Goal: Complete application form

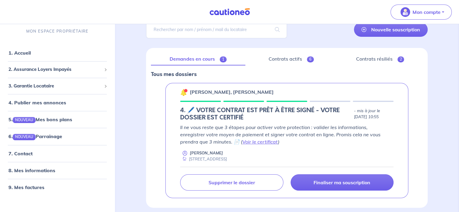
scroll to position [60, 0]
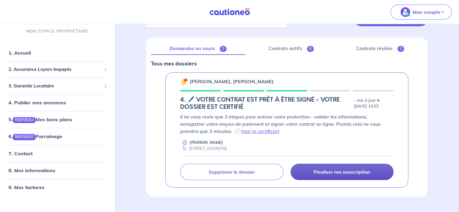
click at [325, 169] on p "Finaliser ma souscription" at bounding box center [341, 172] width 57 height 6
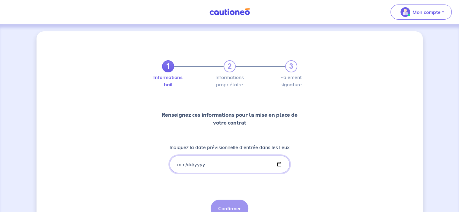
click at [180, 164] on input "Indiquez la date prévisionnelle d'entrée dans les lieux" at bounding box center [229, 164] width 120 height 17
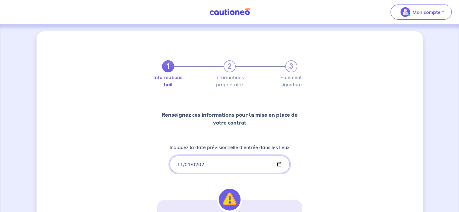
type input "2025-11-01"
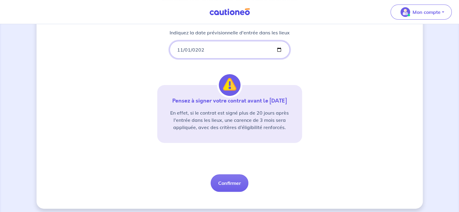
scroll to position [118, 0]
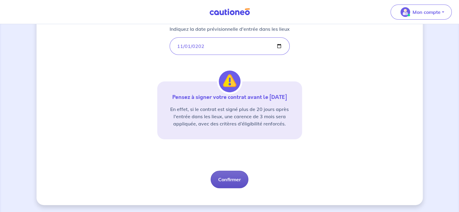
click at [225, 180] on button "Confirmer" at bounding box center [229, 179] width 38 height 17
select select "FR"
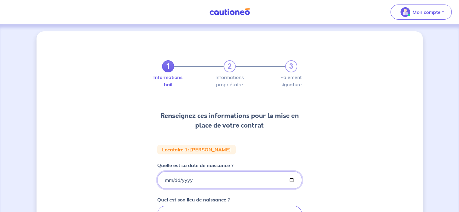
click at [167, 179] on input "2003-02-02" at bounding box center [229, 179] width 145 height 17
type input "2003-02-02"
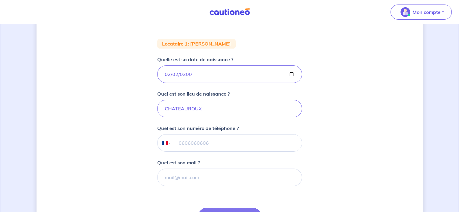
scroll to position [121, 0]
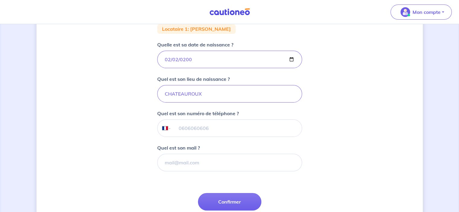
click at [178, 128] on input "tel" at bounding box center [236, 128] width 130 height 17
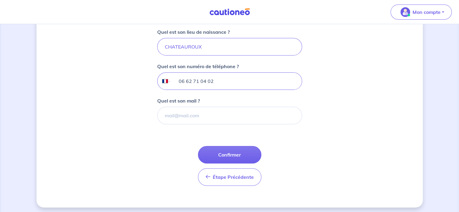
scroll to position [169, 0]
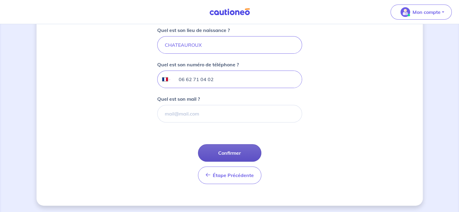
type input "06 62 71 04 02"
click at [229, 150] on button "Confirmer" at bounding box center [229, 152] width 63 height 17
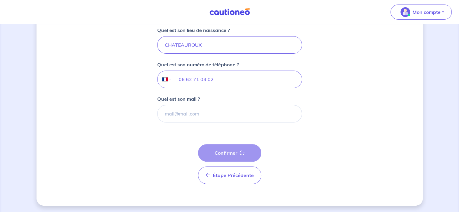
select select "FR"
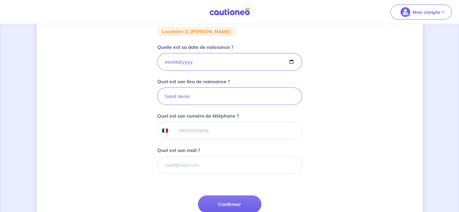
scroll to position [121, 0]
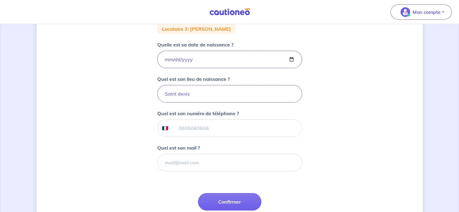
click at [180, 128] on input "tel" at bounding box center [236, 128] width 130 height 17
type input "06 62 71 04 02"
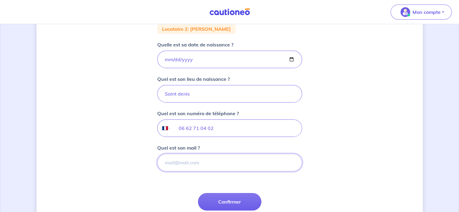
click at [181, 160] on input "Quel est son mail ?" at bounding box center [229, 162] width 145 height 17
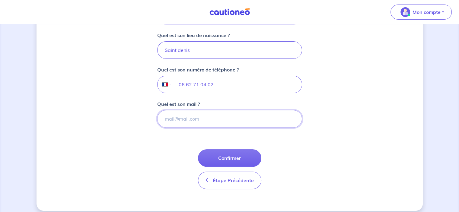
scroll to position [169, 0]
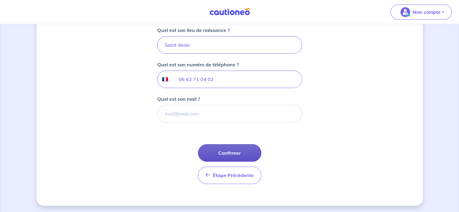
click at [230, 150] on button "Confirmer" at bounding box center [229, 152] width 63 height 17
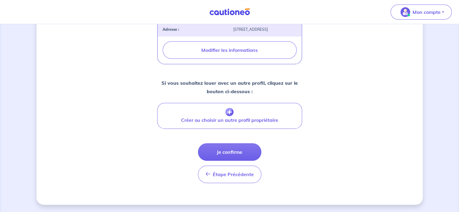
scroll to position [236, 0]
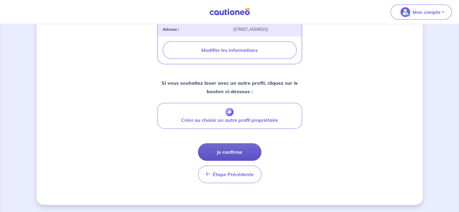
click at [226, 152] on button "Je confirme" at bounding box center [229, 151] width 63 height 17
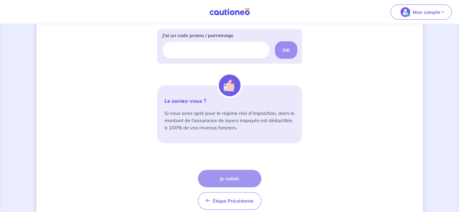
scroll to position [211, 0]
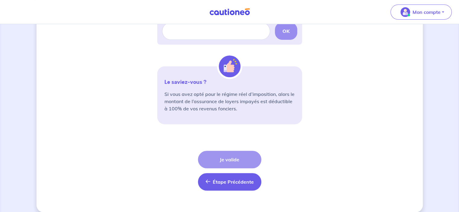
click at [238, 180] on span "Étape Précédente" at bounding box center [233, 182] width 41 height 6
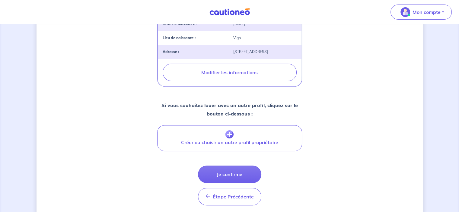
scroll to position [211, 0]
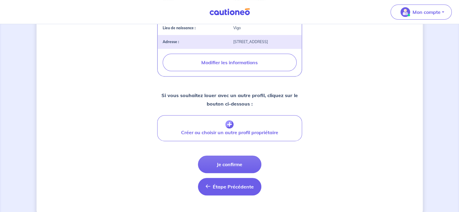
click at [220, 190] on span "Étape Précédente" at bounding box center [233, 187] width 41 height 6
select select "FR"
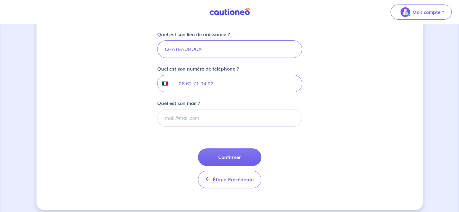
scroll to position [169, 0]
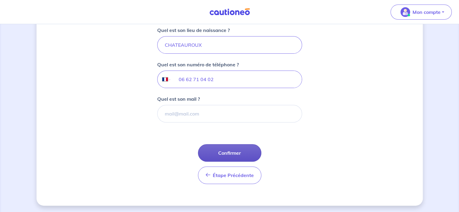
click at [231, 152] on button "Confirmer" at bounding box center [229, 152] width 63 height 17
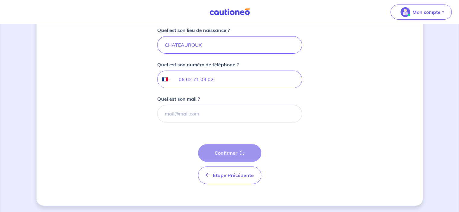
select select "FR"
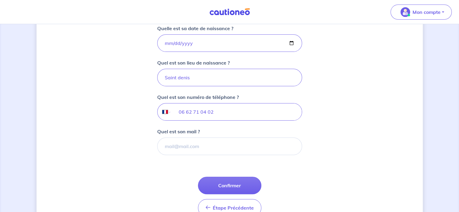
scroll to position [151, 0]
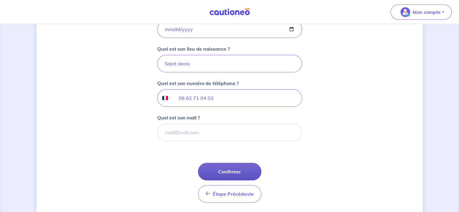
click at [226, 169] on button "Confirmer" at bounding box center [229, 171] width 63 height 17
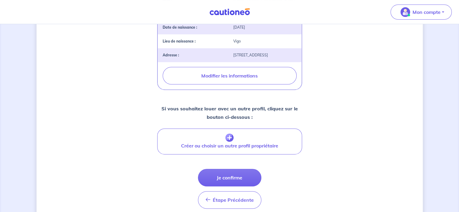
scroll to position [211, 0]
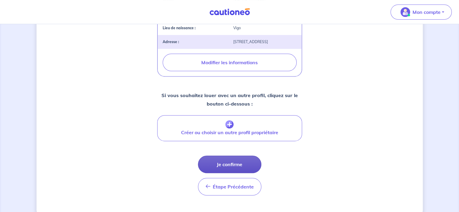
click at [227, 173] on button "Je confirme" at bounding box center [229, 164] width 63 height 17
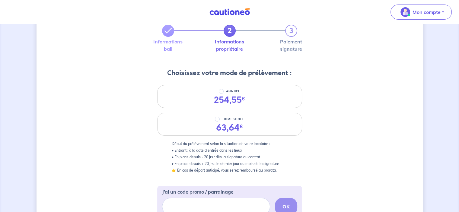
scroll to position [30, 0]
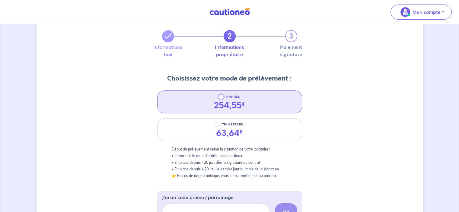
click at [221, 97] on input "ANNUEL" at bounding box center [221, 96] width 5 height 5
radio input "true"
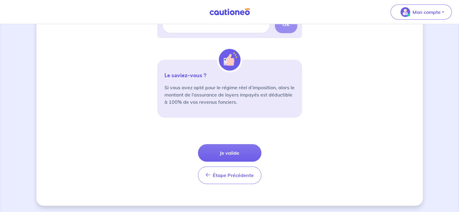
scroll to position [218, 0]
click at [225, 152] on button "Je valide" at bounding box center [229, 152] width 63 height 17
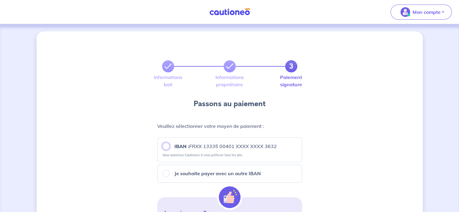
click at [166, 148] on input "IBAN : FRXX 13335 00401 XXXX XXXX 3632" at bounding box center [165, 146] width 7 height 7
radio input "true"
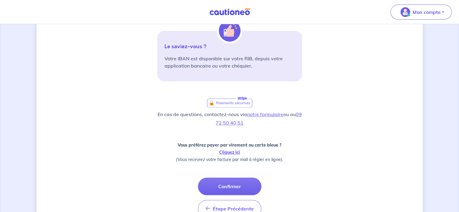
scroll to position [181, 0]
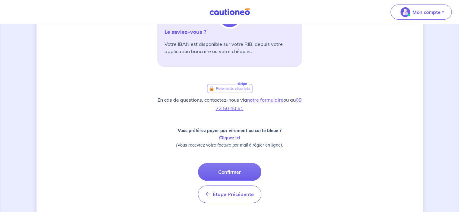
click at [226, 169] on button "Confirmer" at bounding box center [229, 171] width 63 height 17
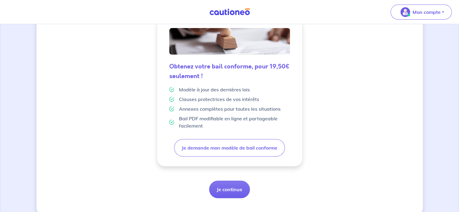
scroll to position [168, 0]
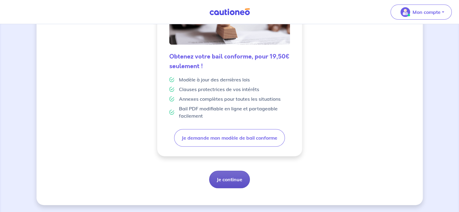
click at [226, 180] on button "Je continue" at bounding box center [229, 179] width 41 height 17
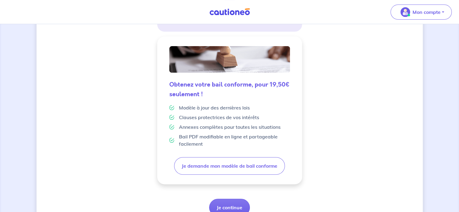
scroll to position [168, 0]
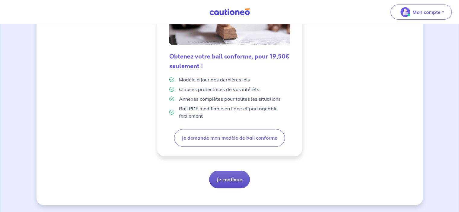
click at [226, 178] on button "Je continue" at bounding box center [229, 179] width 41 height 17
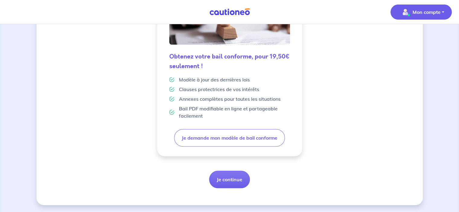
click at [402, 6] on button "Mon compte" at bounding box center [420, 12] width 61 height 15
click at [403, 39] on link "Mes informations" at bounding box center [414, 38] width 49 height 10
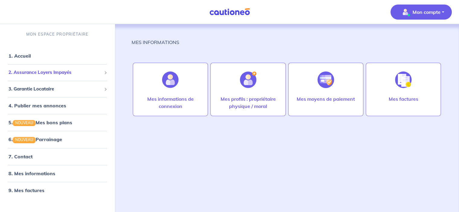
click at [27, 71] on span "2. Assurance Loyers Impayés" at bounding box center [54, 72] width 93 height 7
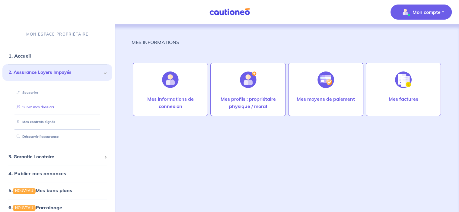
click at [43, 109] on link "Suivre mes dossiers" at bounding box center [34, 107] width 40 height 4
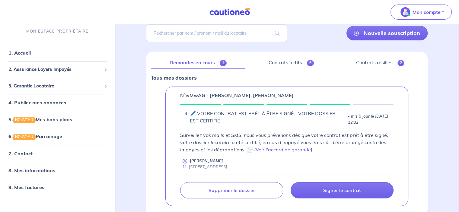
scroll to position [60, 0]
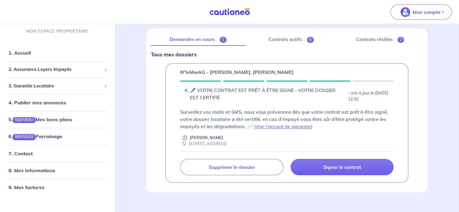
scroll to position [78, 0]
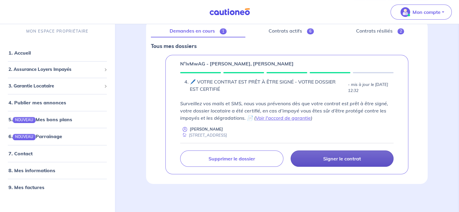
click at [347, 159] on p "Signer le contrat" at bounding box center [342, 159] width 38 height 6
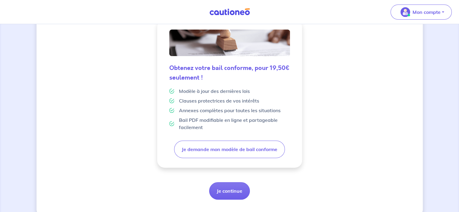
scroll to position [168, 0]
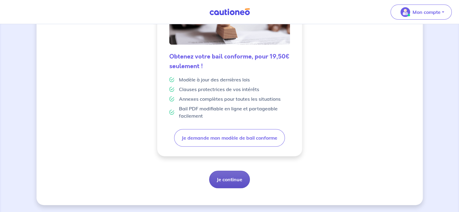
click at [227, 181] on button "Je continue" at bounding box center [229, 179] width 41 height 17
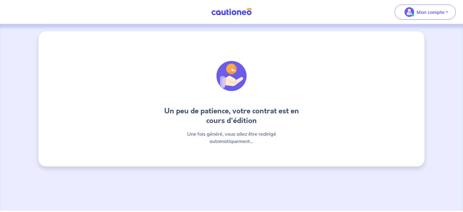
click at [238, 102] on div at bounding box center [231, 76] width 145 height 60
click at [282, 116] on h4 "Un peu de patience, votre contrat est en cours d'édition" at bounding box center [231, 115] width 145 height 19
click at [233, 75] on img at bounding box center [231, 76] width 30 height 30
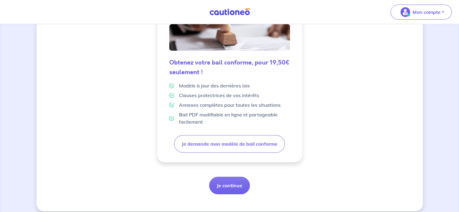
scroll to position [168, 0]
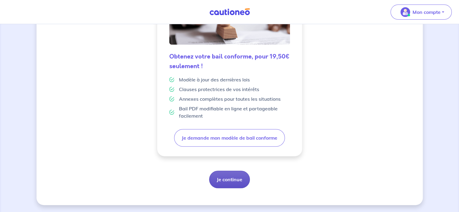
click at [224, 177] on button "Je continue" at bounding box center [229, 179] width 41 height 17
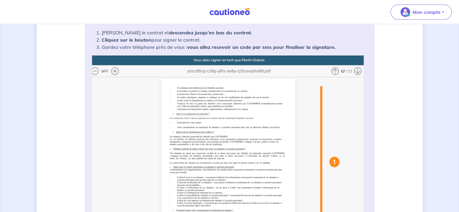
scroll to position [151, 0]
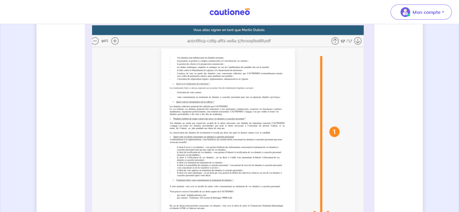
click at [203, 81] on img at bounding box center [229, 144] width 275 height 239
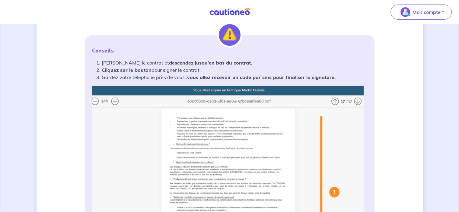
scroll to position [121, 0]
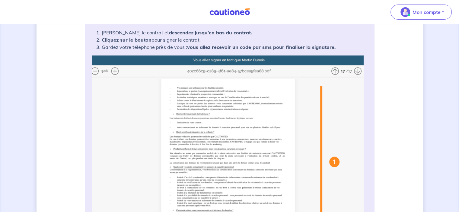
click at [187, 94] on img at bounding box center [229, 174] width 275 height 239
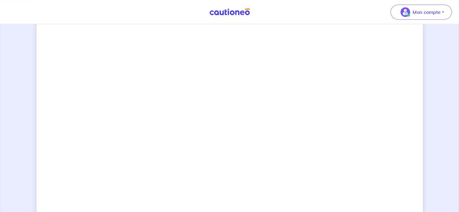
scroll to position [482, 0]
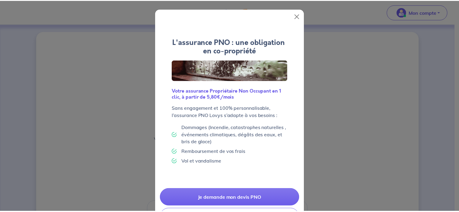
scroll to position [27, 0]
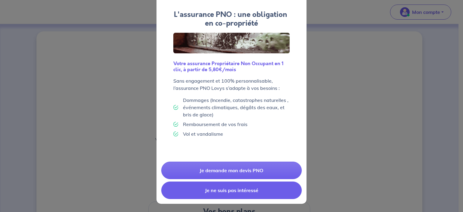
click at [225, 191] on button "Je ne suis pas intéressé" at bounding box center [231, 190] width 141 height 17
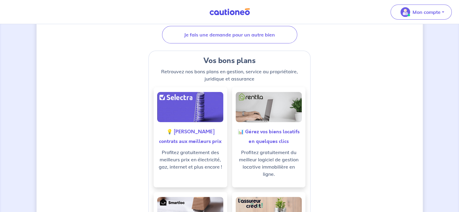
scroll to position [60, 0]
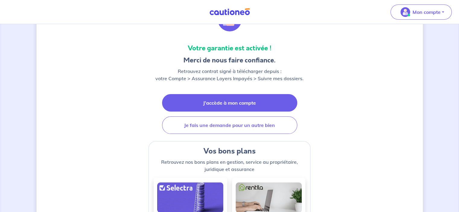
click at [203, 106] on link "J'accède à mon compte" at bounding box center [229, 102] width 135 height 17
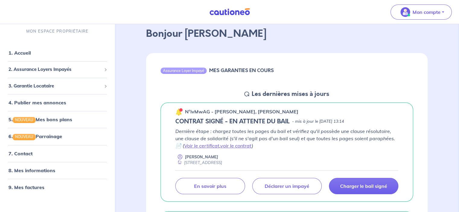
scroll to position [60, 0]
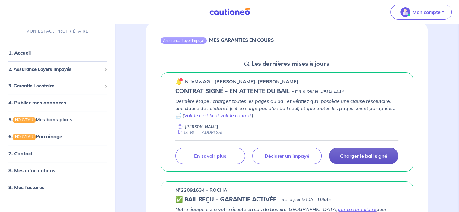
click at [354, 155] on p "Charger le bail signé" at bounding box center [363, 156] width 47 height 6
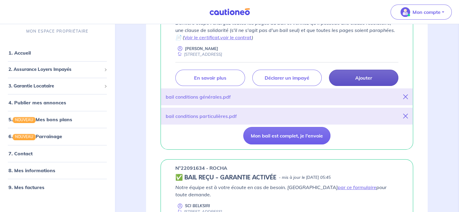
scroll to position [151, 0]
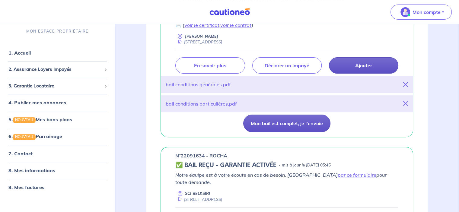
click at [271, 124] on button "Mon bail est complet, je l'envoie" at bounding box center [286, 123] width 87 height 17
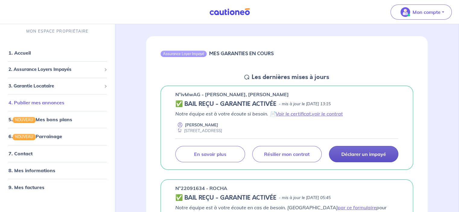
scroll to position [0, 0]
